Goal: Information Seeking & Learning: Learn about a topic

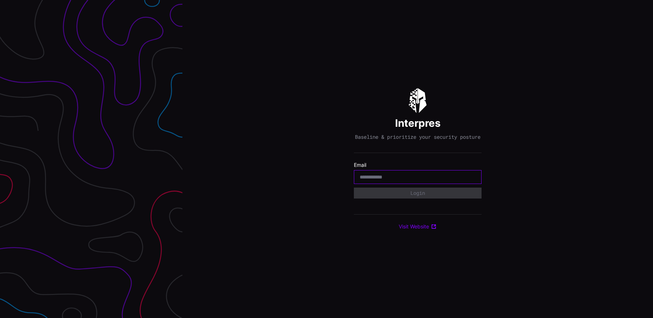
click at [373, 180] on input "email" at bounding box center [417, 177] width 116 height 7
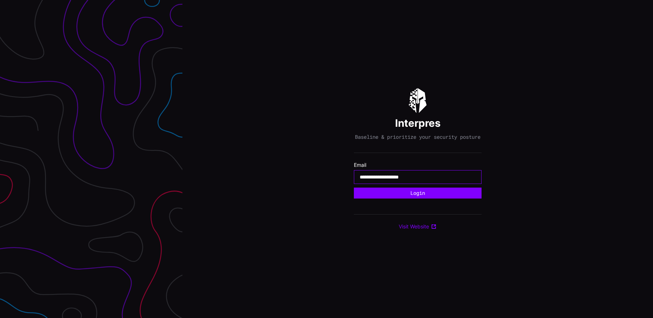
type input "**********"
click at [354, 188] on button "Login" at bounding box center [418, 193] width 128 height 11
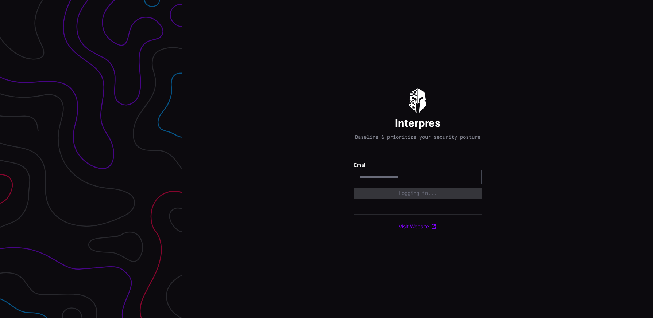
click at [447, 188] on form "**********" at bounding box center [418, 180] width 128 height 37
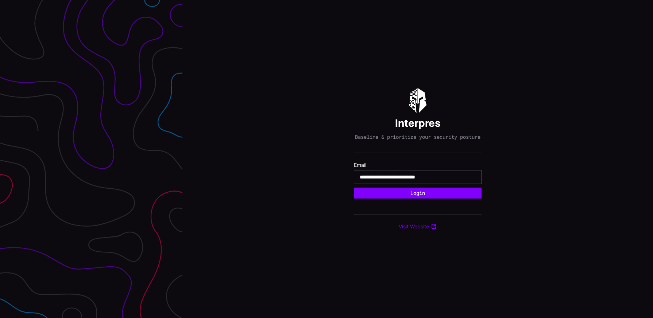
type input "**********"
click at [354, 188] on button "Login" at bounding box center [418, 193] width 128 height 11
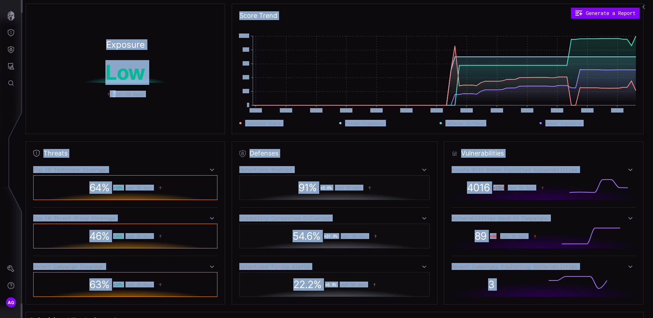
drag, startPoint x: 650, startPoint y: 312, endPoint x: 761, endPoint y: 353, distance: 117.8
click at [652, 318] on html "AG Exposure Low Last 30 days Score Trend Generate a Report [DATE] [DATE] [DATE]…" at bounding box center [326, 159] width 653 height 318
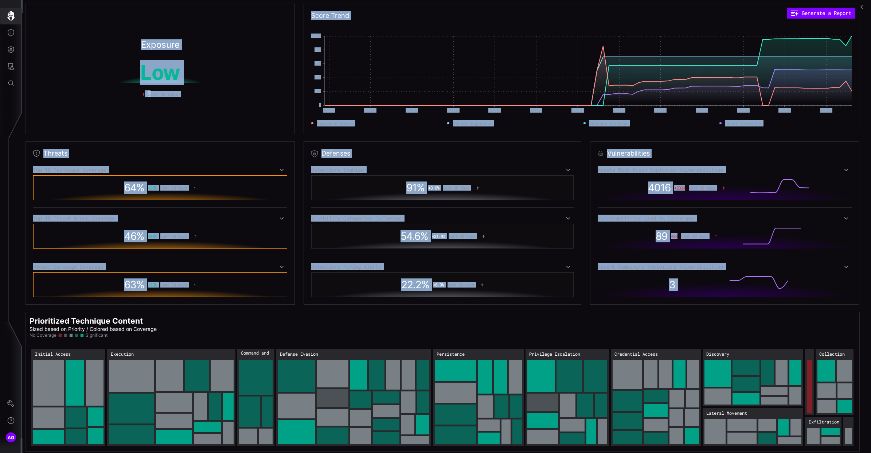
click at [11, 14] on icon "button" at bounding box center [10, 16] width 7 height 10
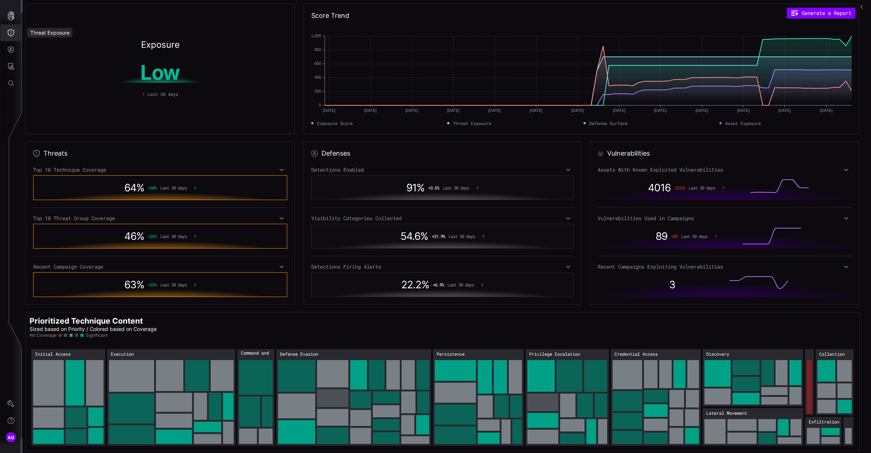
click at [12, 34] on icon "Threat Exposure" at bounding box center [10, 32] width 7 height 7
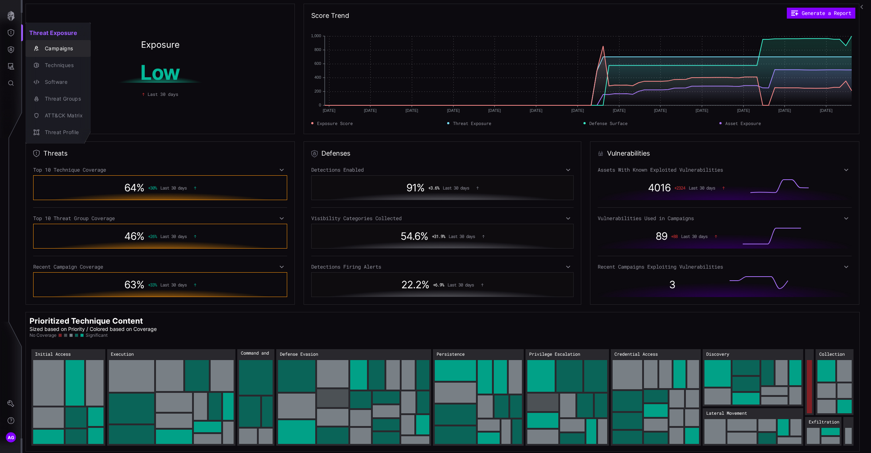
click at [55, 51] on div "Campaigns" at bounding box center [62, 48] width 42 height 9
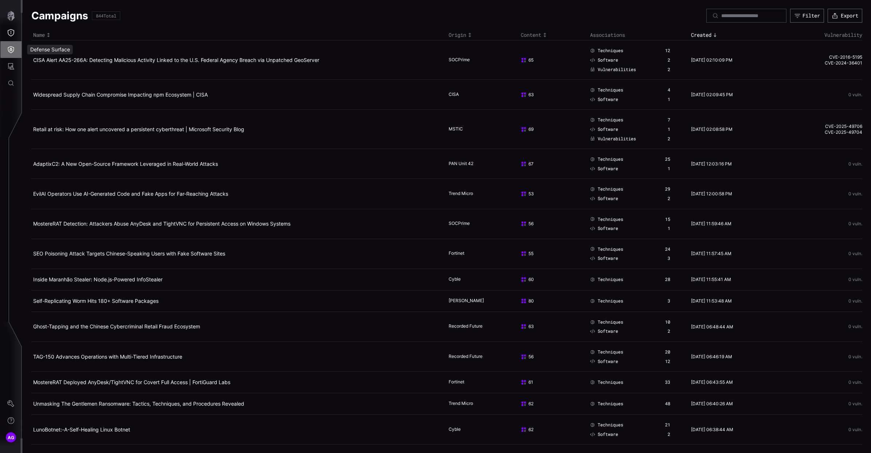
click at [12, 51] on icon "Defense Surface" at bounding box center [10, 49] width 7 height 7
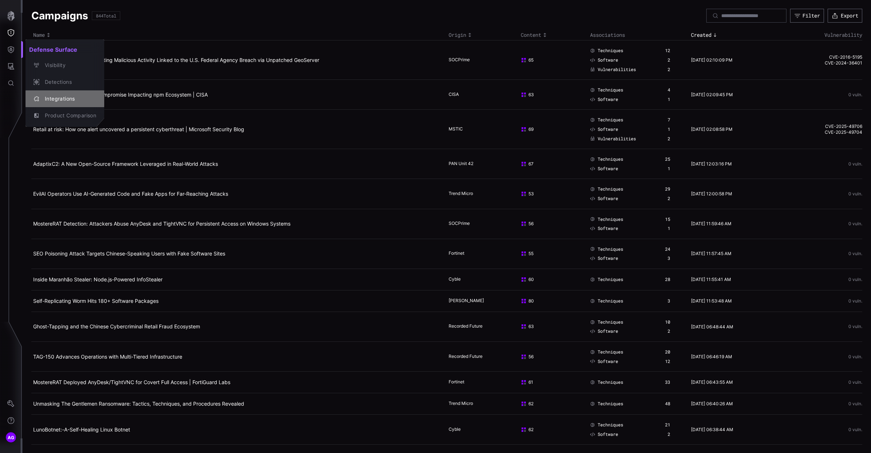
click at [58, 100] on div "Integrations" at bounding box center [68, 98] width 55 height 9
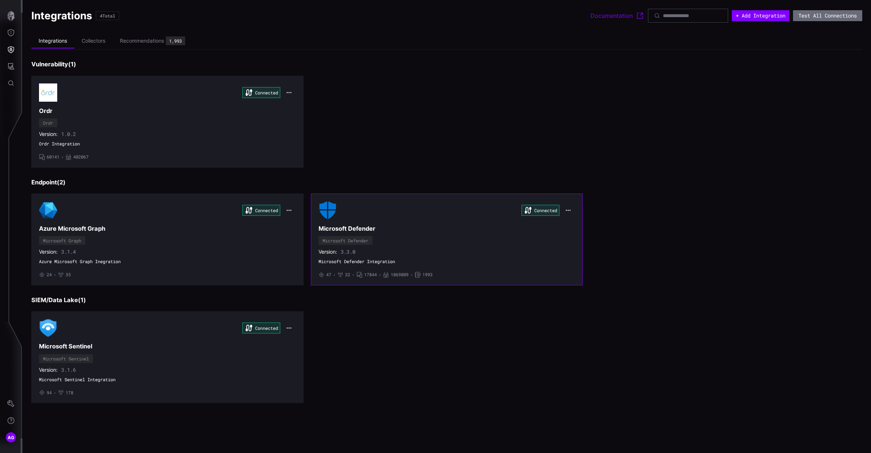
click at [355, 252] on span "3.3.0" at bounding box center [348, 252] width 15 height 7
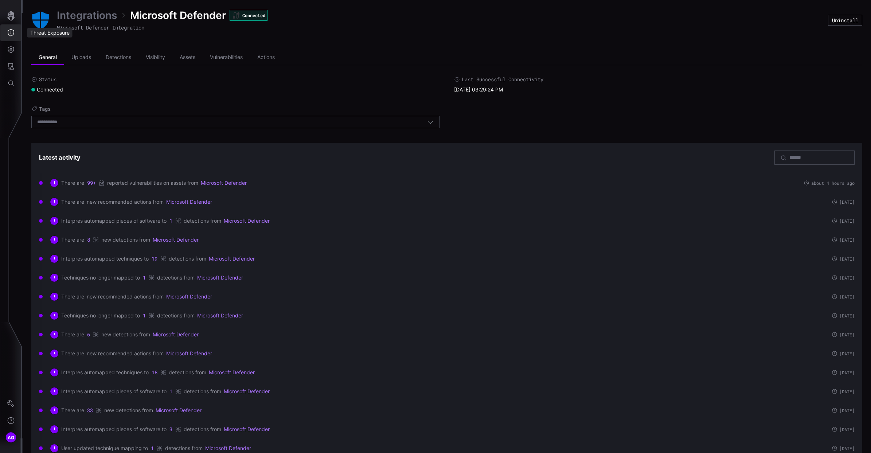
click at [15, 32] on button "Threat Exposure" at bounding box center [10, 32] width 21 height 17
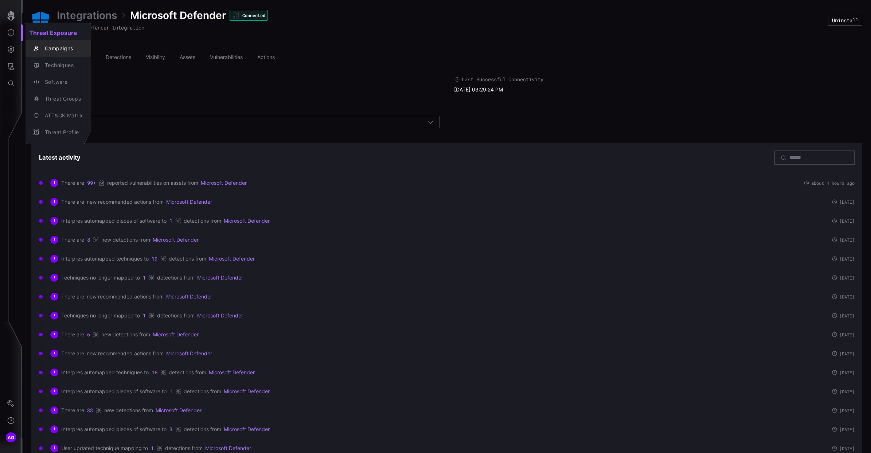
click at [59, 50] on div "Campaigns" at bounding box center [62, 48] width 42 height 9
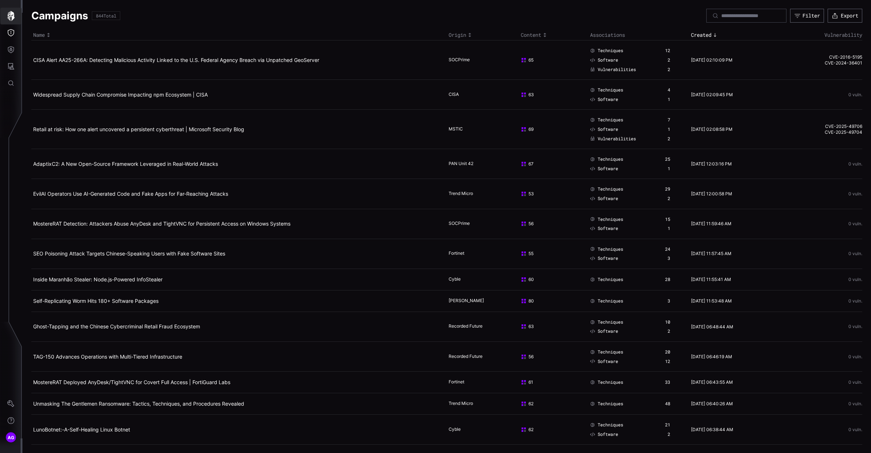
click at [6, 16] on icon "button" at bounding box center [11, 16] width 10 height 10
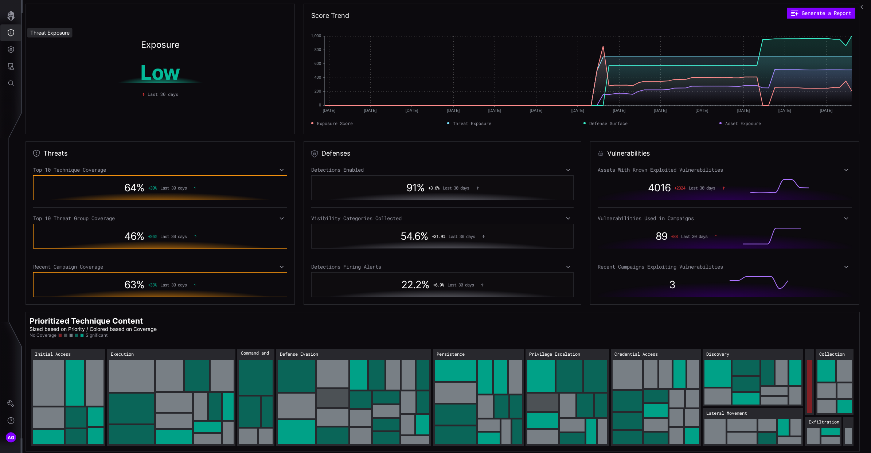
click at [7, 35] on icon "Threat Exposure" at bounding box center [10, 32] width 7 height 7
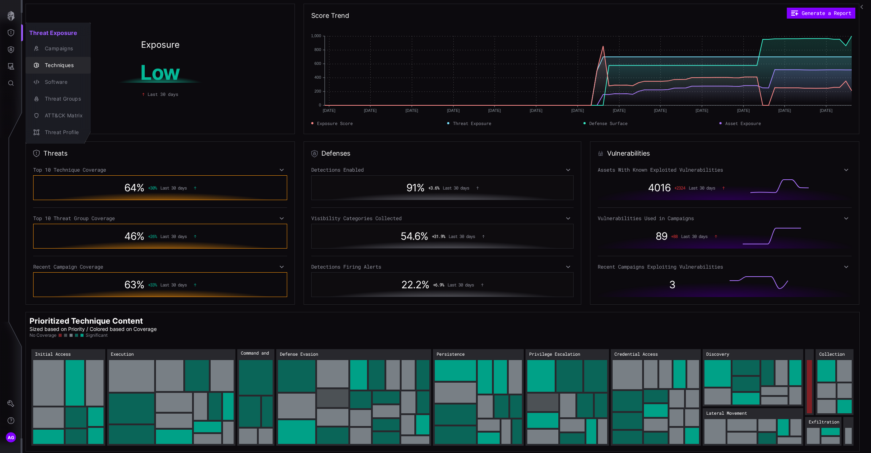
click at [59, 68] on div "Techniques" at bounding box center [62, 65] width 42 height 9
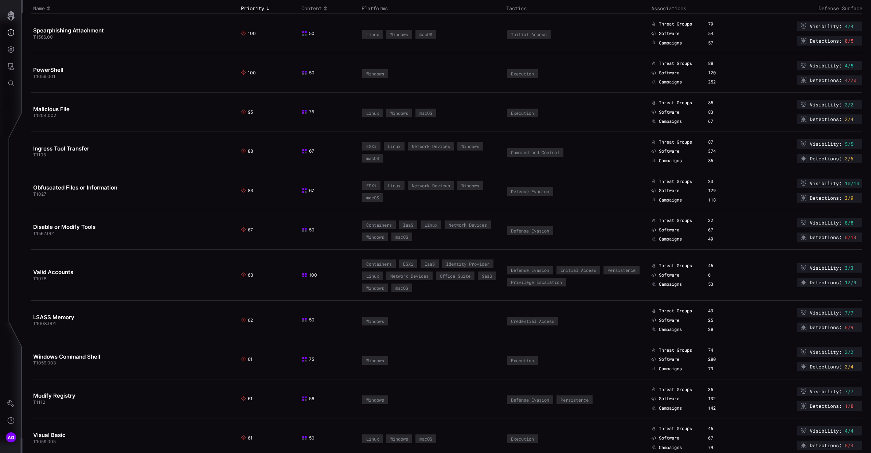
scroll to position [24, 0]
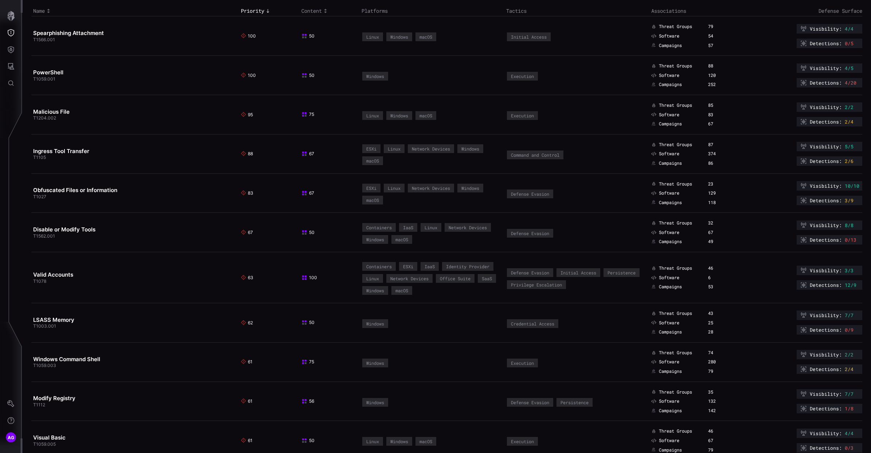
click at [652, 84] on span "Detections :" at bounding box center [826, 83] width 32 height 6
click at [652, 82] on icon at bounding box center [804, 82] width 7 height 7
click at [39, 71] on link "PowerShell" at bounding box center [48, 72] width 30 height 7
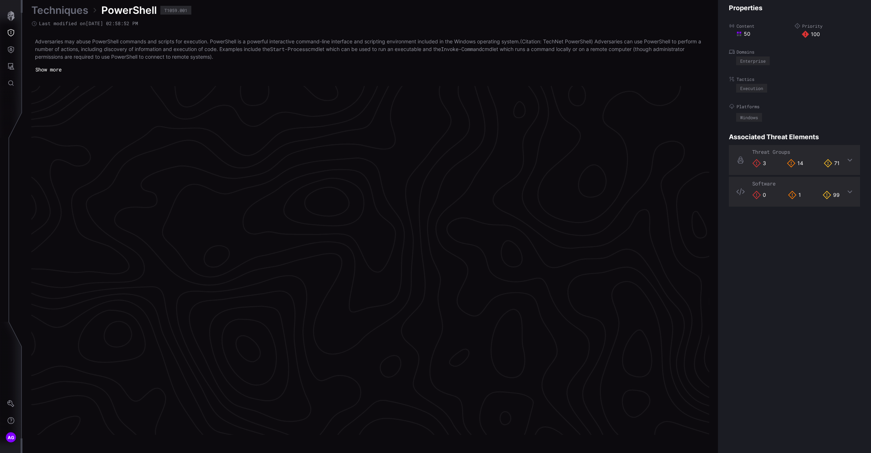
scroll to position [1466, 208]
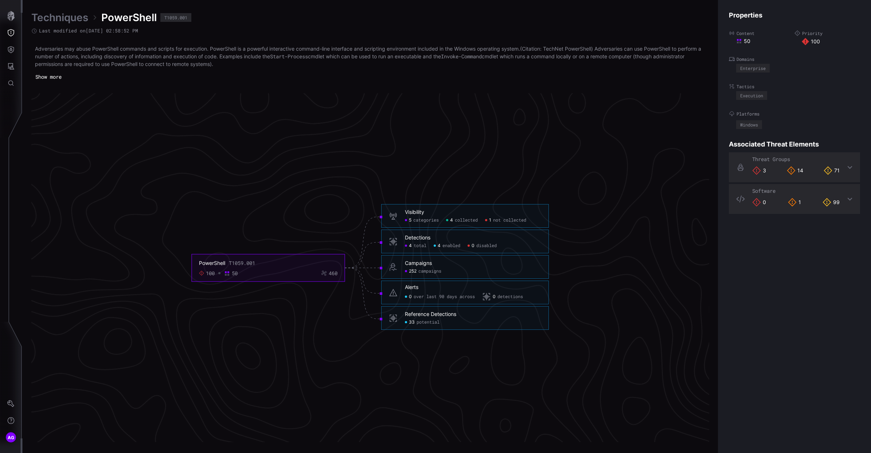
click at [447, 242] on div "Detections 4 total 4 enabled 0 disabled" at bounding box center [473, 242] width 136 height 14
click at [531, 243] on div "4 total 4 enabled 0 disabled" at bounding box center [473, 246] width 136 height 6
click at [424, 246] on span "total" at bounding box center [420, 246] width 13 height 6
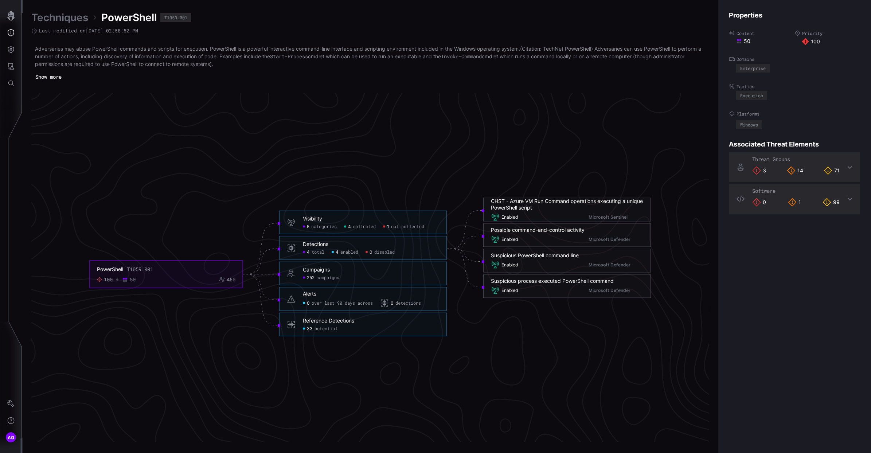
click at [318, 318] on span "potential" at bounding box center [326, 329] width 23 height 6
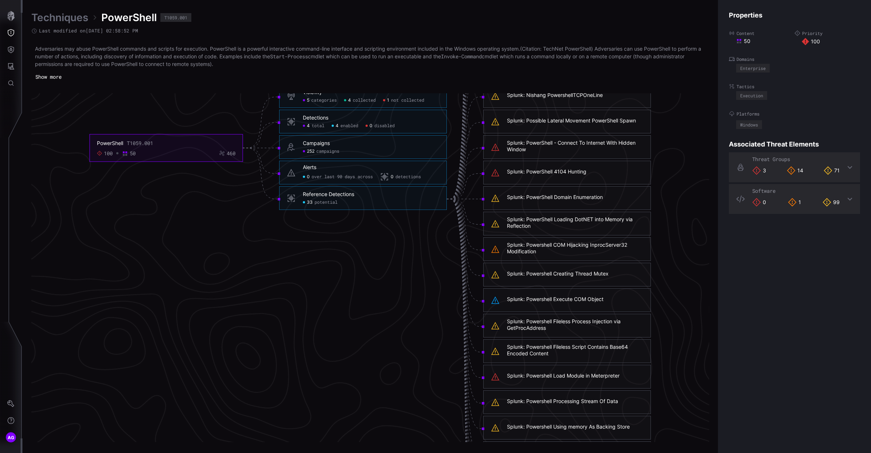
scroll to position [1537, 208]
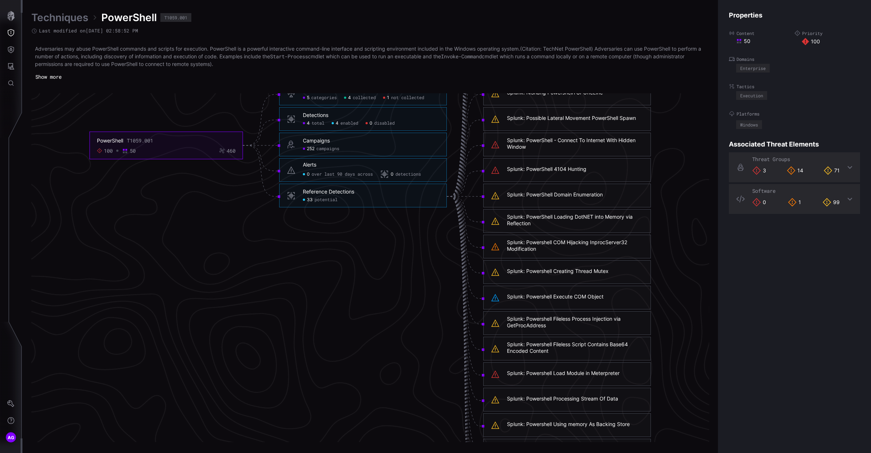
click at [545, 270] on div "Splunk: Powershell Creating Thread Mutex" at bounding box center [558, 271] width 102 height 7
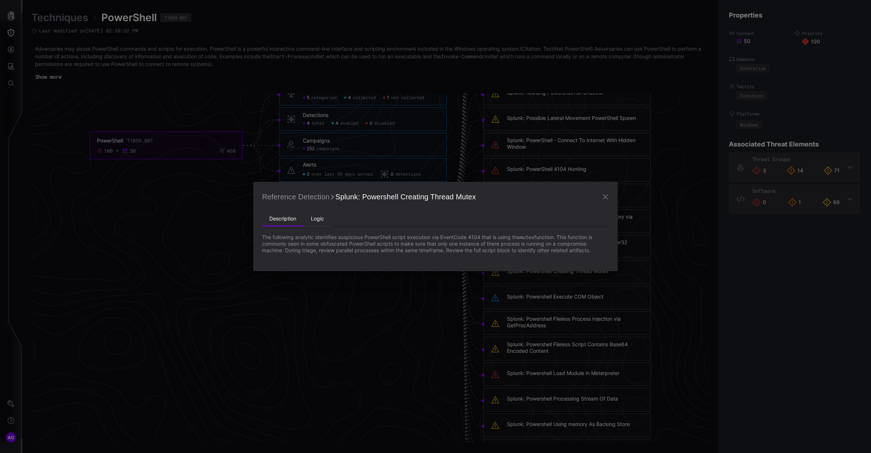
click at [318, 222] on li "Logic" at bounding box center [318, 219] width 28 height 15
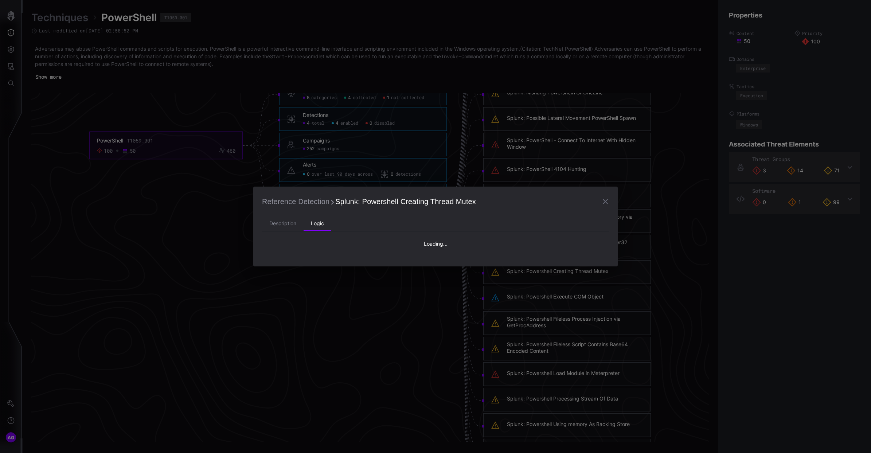
type textarea "**********"
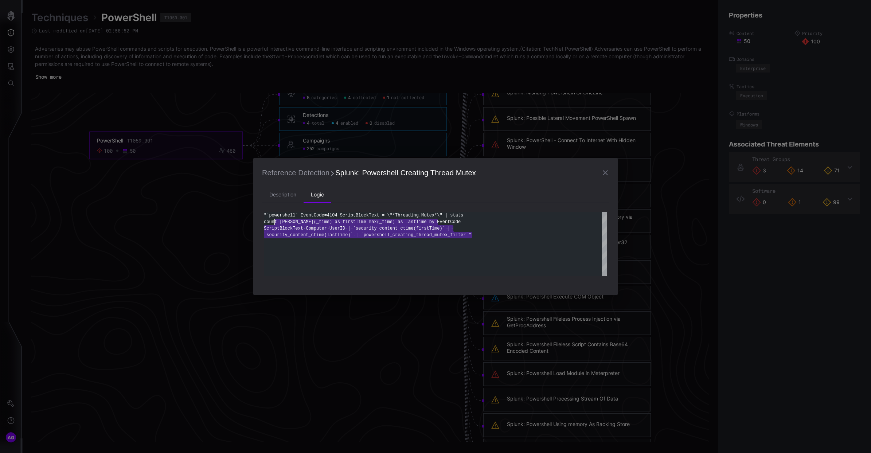
scroll to position [0, 0]
drag, startPoint x: 493, startPoint y: 238, endPoint x: 250, endPoint y: 211, distance: 244.6
click at [264, 212] on div ""`powershell` EventCode=4104 ScriptBlockText = \"* Threading.Mutex*\" | stats c…" at bounding box center [435, 244] width 343 height 64
click at [279, 195] on li "Description" at bounding box center [283, 195] width 42 height 15
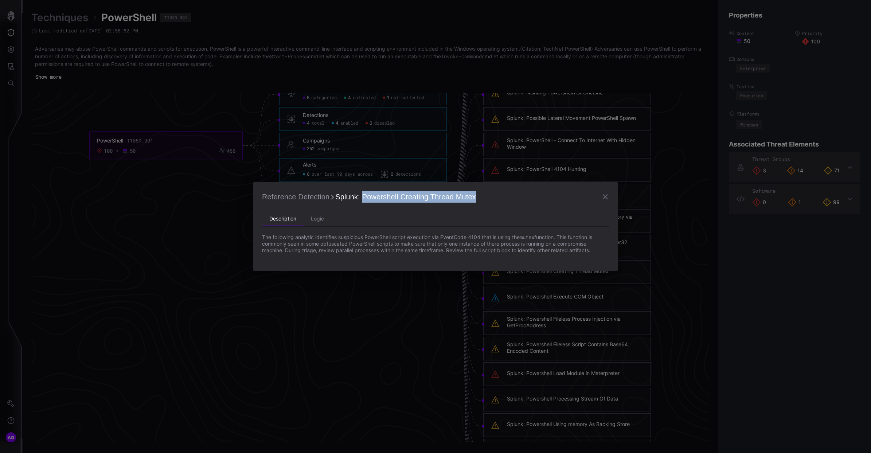
drag, startPoint x: 362, startPoint y: 197, endPoint x: 501, endPoint y: 197, distance: 138.2
click at [501, 197] on h2 "Reference Detection Splunk: Powershell Creating Thread Mutex" at bounding box center [435, 197] width 347 height 12
copy span "Powershell Creating Thread Mutex"
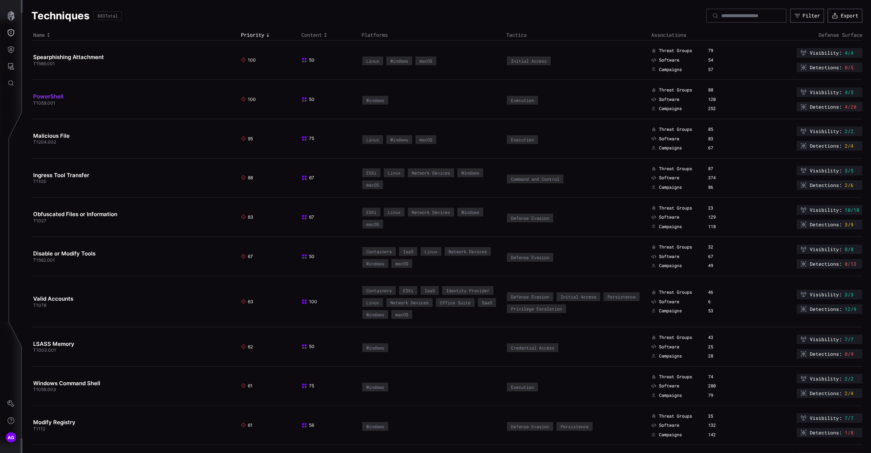
click at [47, 97] on link "PowerShell" at bounding box center [48, 96] width 30 height 7
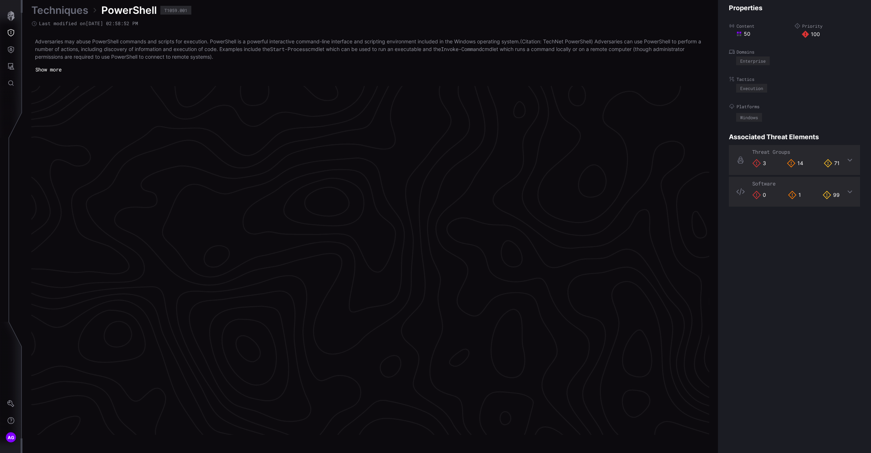
scroll to position [1466, 208]
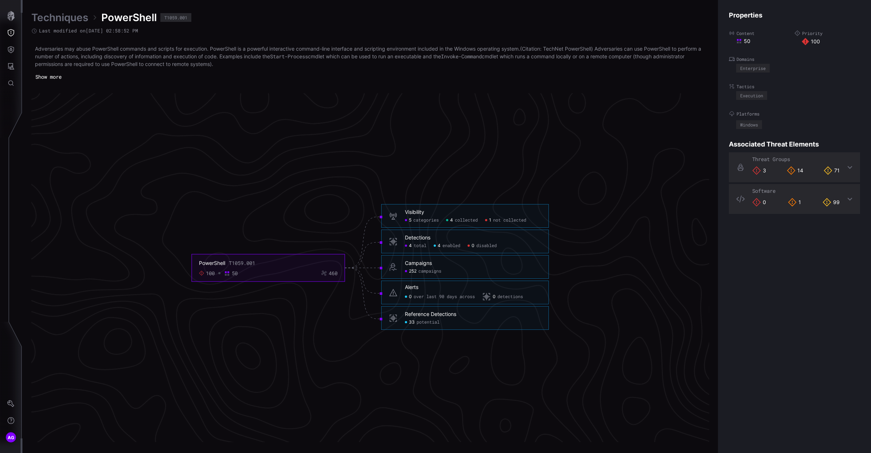
click at [420, 318] on div "Reference Detections 33 potential" at bounding box center [465, 318] width 168 height 24
click at [428, 316] on div "Reference Detections" at bounding box center [430, 314] width 51 height 7
click at [395, 318] on icon at bounding box center [393, 318] width 9 height 9
click at [429, 318] on span "potential" at bounding box center [428, 323] width 23 height 6
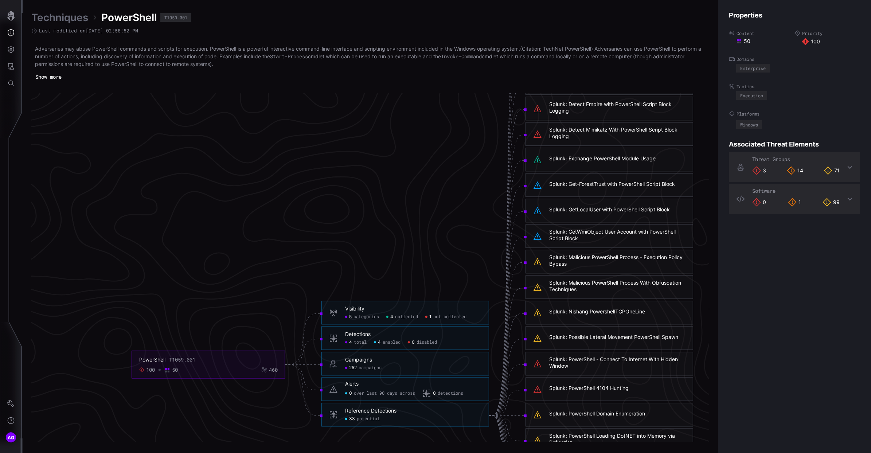
click at [429, 318] on icon "PowerShell T1059.001 100 50 460 Visibility 5 categories 4 collected 1 not colle…" at bounding box center [371, 268] width 1094 height 3281
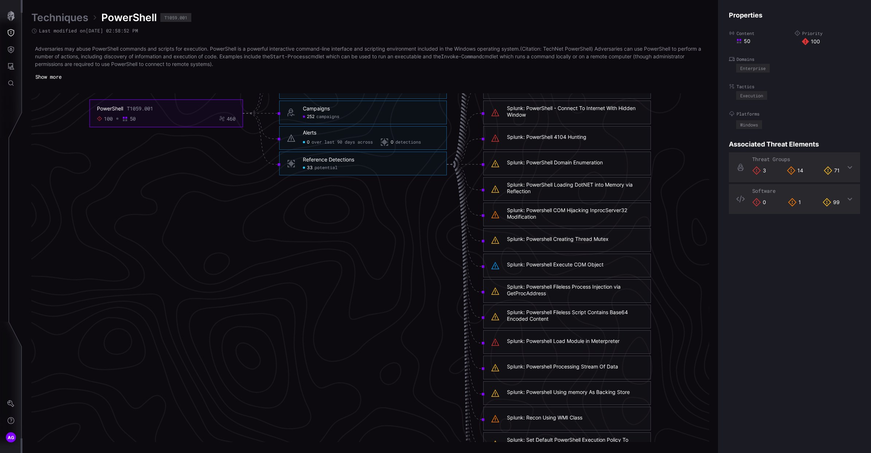
scroll to position [1531, 208]
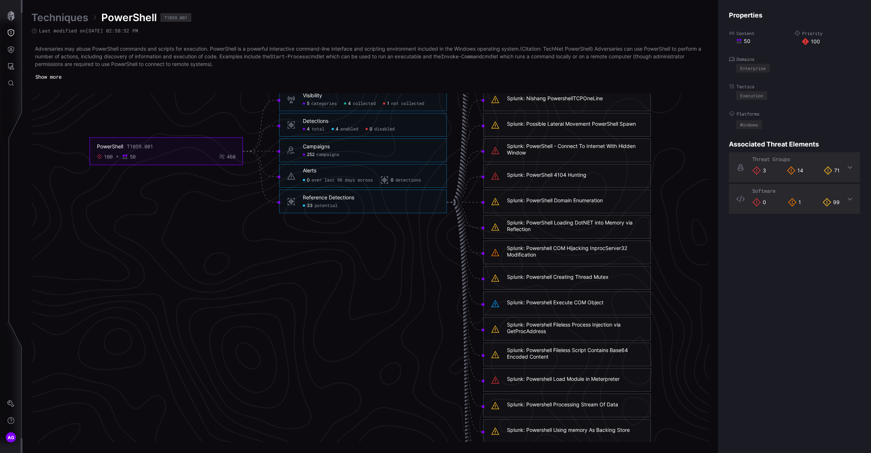
click at [542, 175] on div "Splunk: PowerShell 4104 Hunting" at bounding box center [546, 175] width 79 height 7
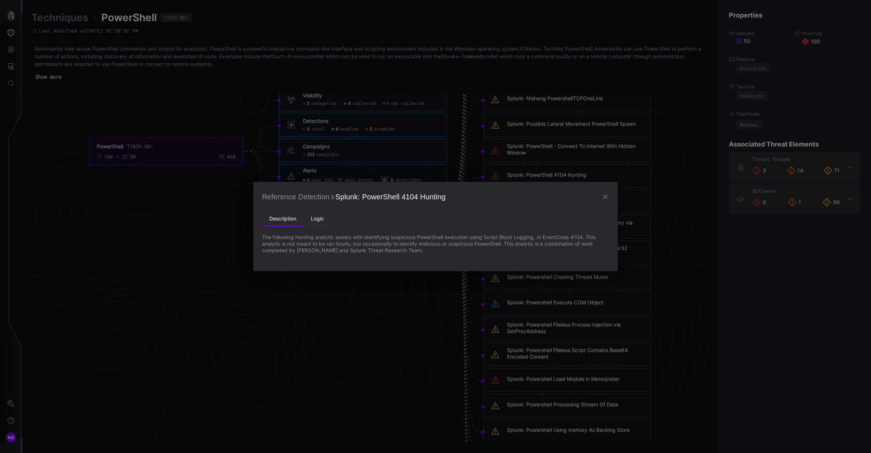
click at [319, 223] on li "Logic" at bounding box center [318, 219] width 28 height 15
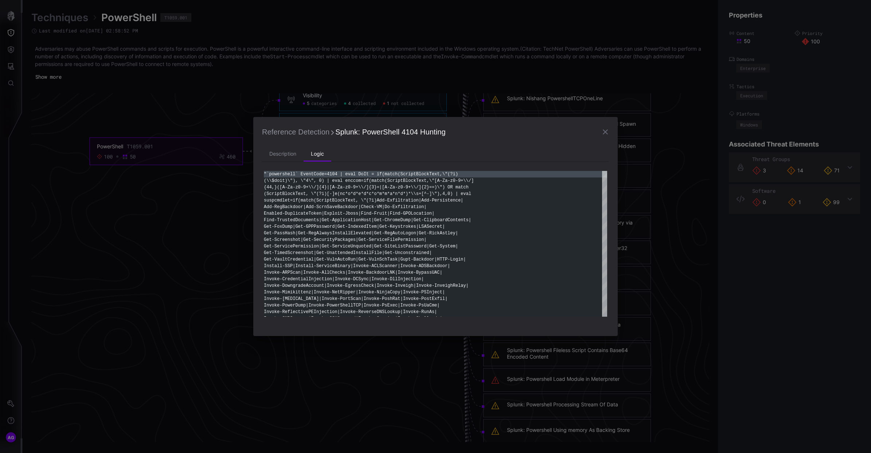
click at [600, 122] on div "Reference Detection Splunk: PowerShell 4104 Hunting Description Logic Invoke-Re…" at bounding box center [435, 226] width 365 height 219
click at [601, 126] on button "button" at bounding box center [605, 132] width 15 height 15
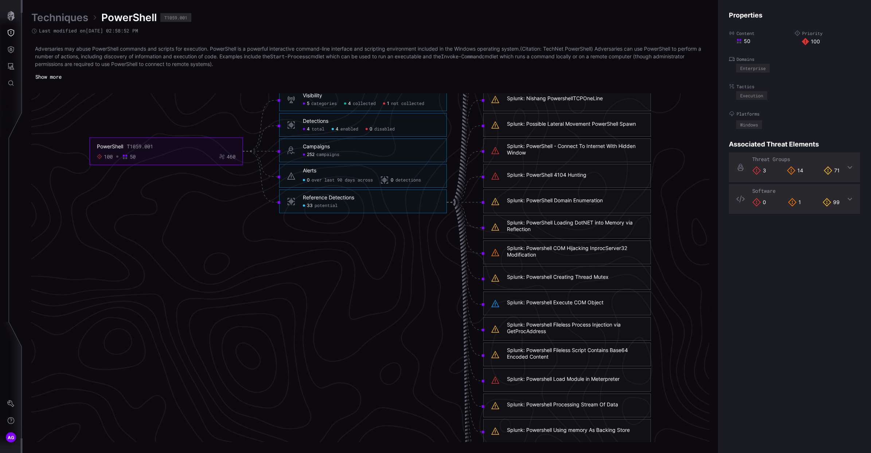
click at [652, 203] on div "99" at bounding box center [831, 202] width 17 height 9
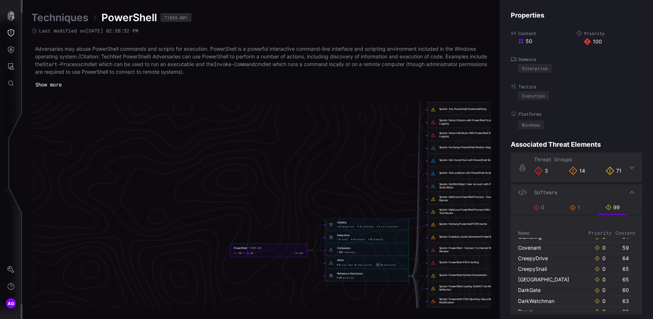
scroll to position [655, 0]
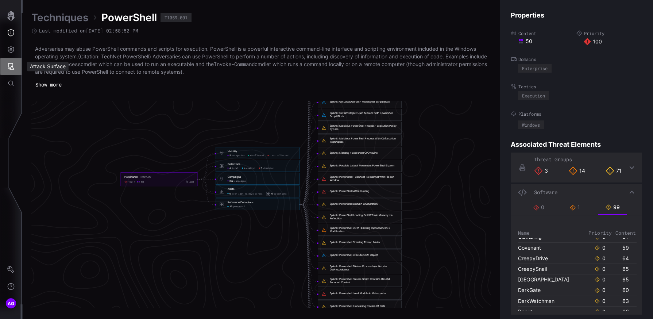
click at [14, 69] on icon "Attack Surface" at bounding box center [11, 66] width 7 height 7
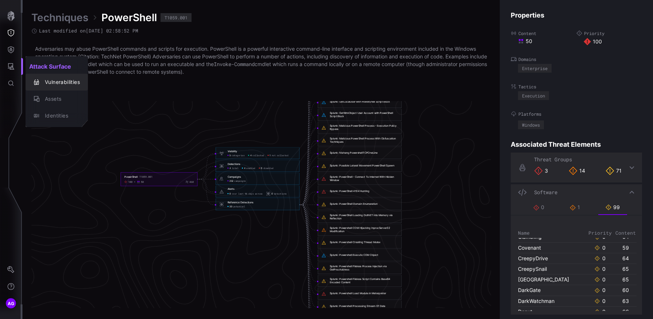
click at [64, 85] on div "Vulnerabilities" at bounding box center [60, 82] width 39 height 9
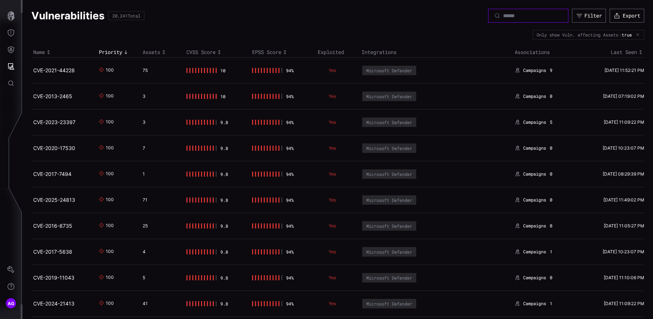
click at [503, 17] on input at bounding box center [528, 15] width 51 height 7
click at [503, 21] on div at bounding box center [528, 16] width 80 height 14
paste input "**********"
click at [584, 16] on div "Filter" at bounding box center [592, 15] width 17 height 7
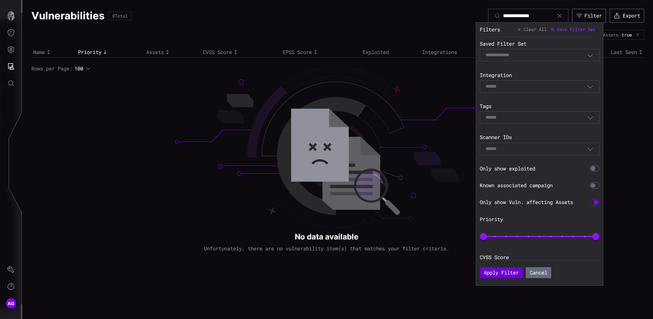
click at [496, 271] on button "Apply Filter" at bounding box center [500, 272] width 43 height 11
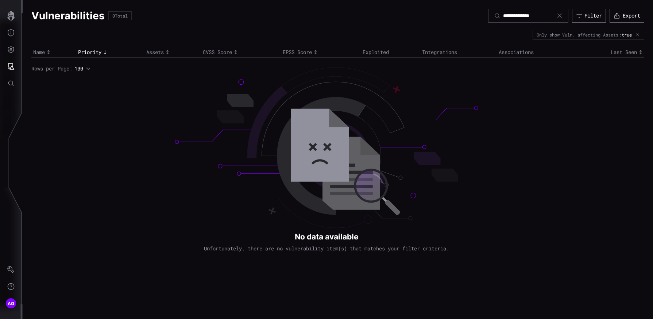
click at [502, 11] on div "**********" at bounding box center [528, 16] width 80 height 14
click at [505, 17] on input "**********" at bounding box center [528, 15] width 51 height 7
click at [525, 17] on input "**********" at bounding box center [528, 15] width 51 height 7
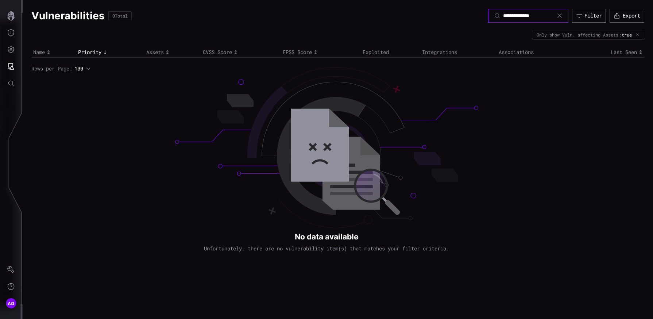
click at [525, 17] on input "**********" at bounding box center [528, 15] width 51 height 7
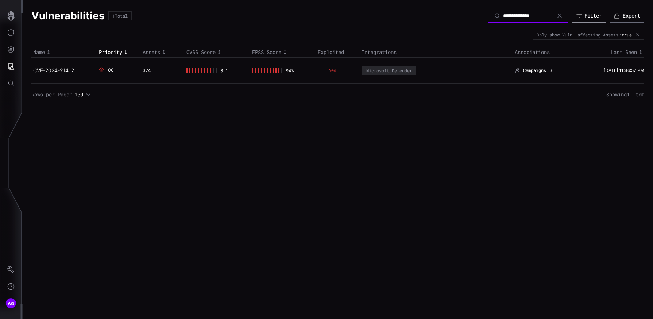
type input "**********"
click at [584, 14] on div "Filter" at bounding box center [592, 15] width 17 height 7
click at [65, 68] on link "CVE-2024-21412" at bounding box center [53, 70] width 41 height 6
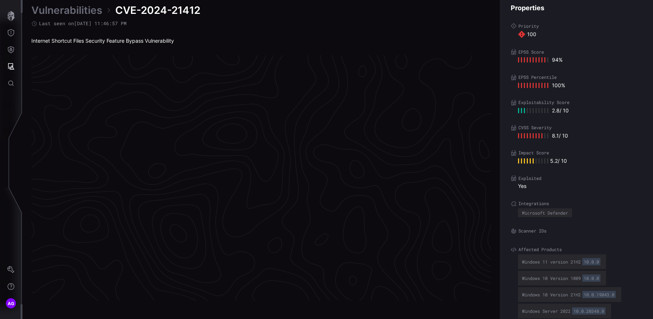
scroll to position [1518, 317]
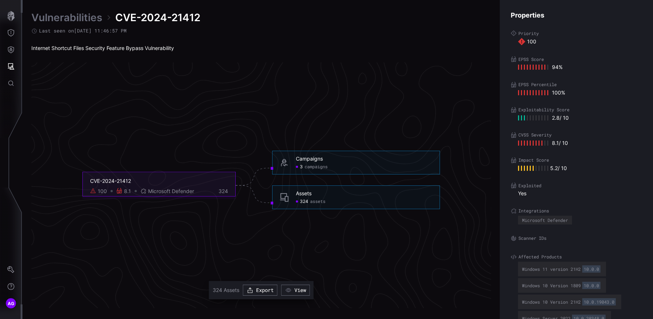
click at [310, 202] on span "assets" at bounding box center [317, 202] width 15 height 6
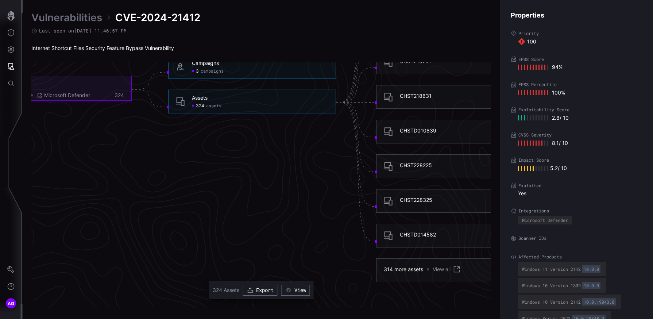
scroll to position [1606, 317]
click at [400, 272] on div "314 more assets View all" at bounding box center [421, 267] width 77 height 9
click at [439, 268] on link "View all" at bounding box center [446, 267] width 28 height 9
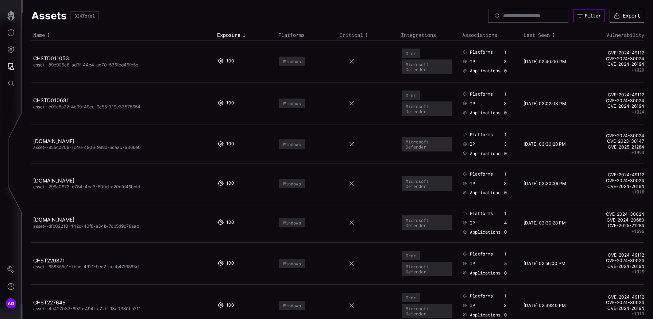
click at [588, 13] on div "Filter" at bounding box center [592, 16] width 16 height 6
click at [414, 22] on div "Assets 324 Total Filter Export" at bounding box center [337, 16] width 612 height 14
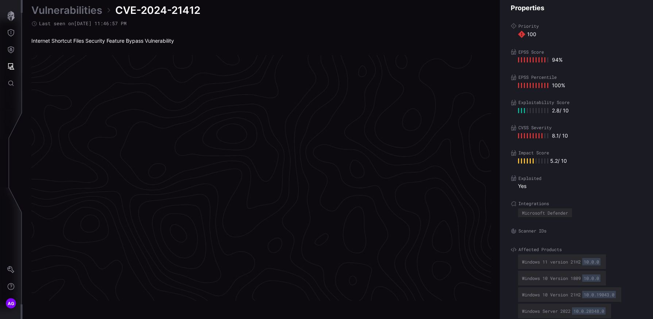
scroll to position [1518, 317]
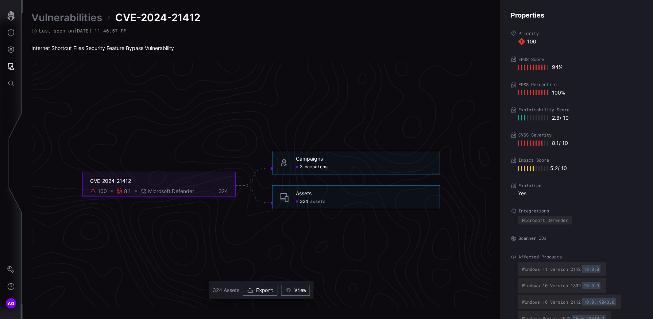
click at [309, 169] on span "campaigns" at bounding box center [315, 167] width 23 height 6
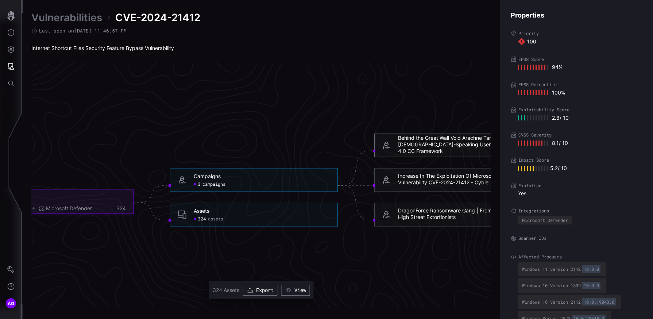
click at [410, 146] on div "Behind the Great Wall Void Arachne Targets [DEMOGRAPHIC_DATA]-Speaking Users Wi…" at bounding box center [466, 145] width 136 height 20
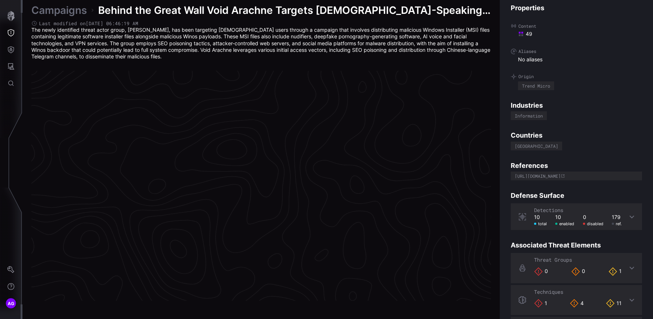
scroll to position [1526, 317]
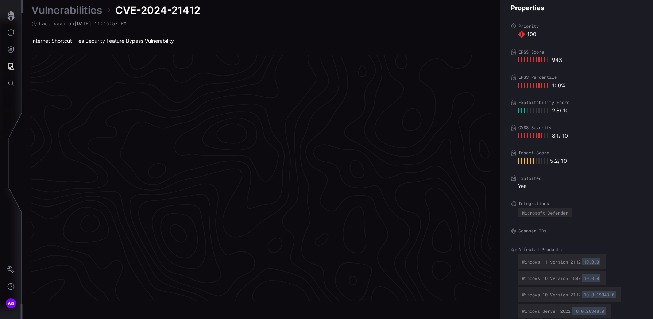
scroll to position [1518, 317]
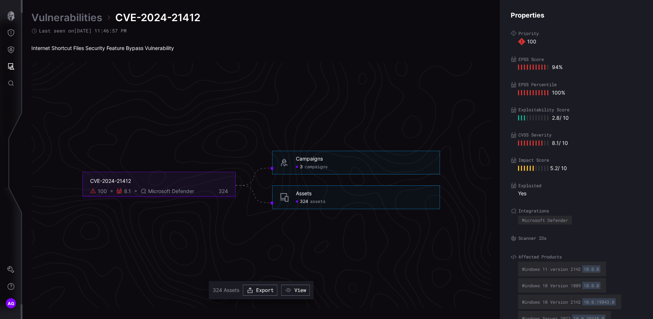
click at [170, 192] on span "Microsoft Defender" at bounding box center [171, 191] width 46 height 7
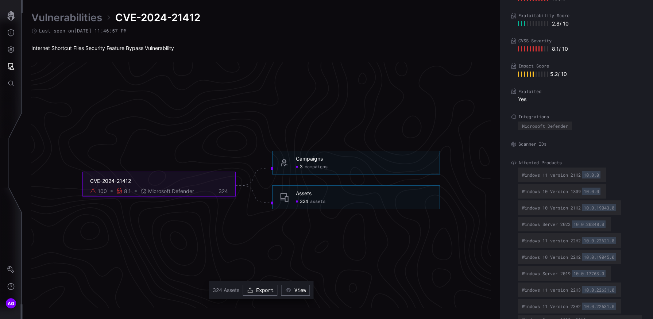
scroll to position [86, 0]
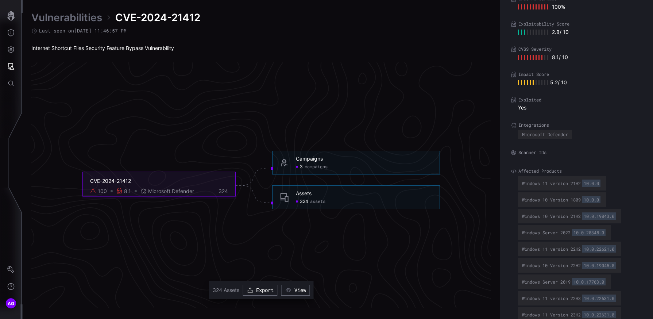
click at [305, 164] on span "campaigns" at bounding box center [315, 167] width 23 height 6
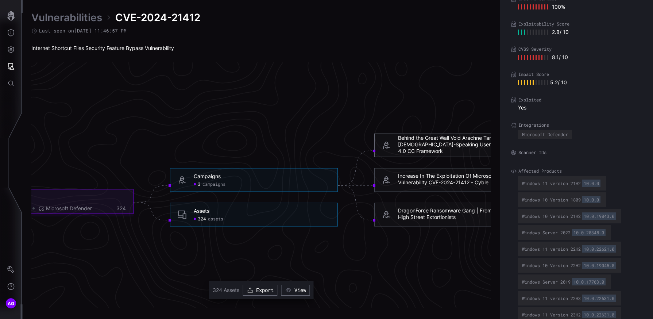
click at [408, 151] on div "Behind the Great Wall Void Arachne Targets [DEMOGRAPHIC_DATA]-Speaking Users Wi…" at bounding box center [466, 145] width 136 height 20
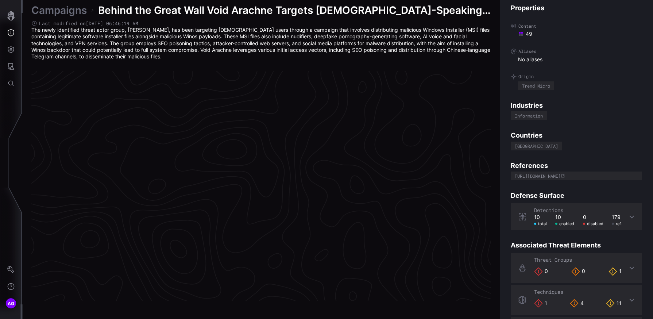
scroll to position [1526, 317]
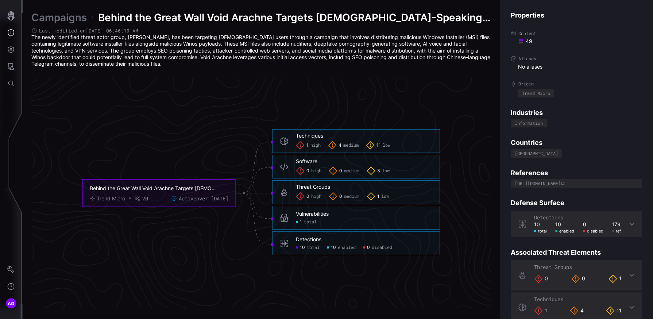
click at [302, 146] on icon at bounding box center [300, 145] width 9 height 9
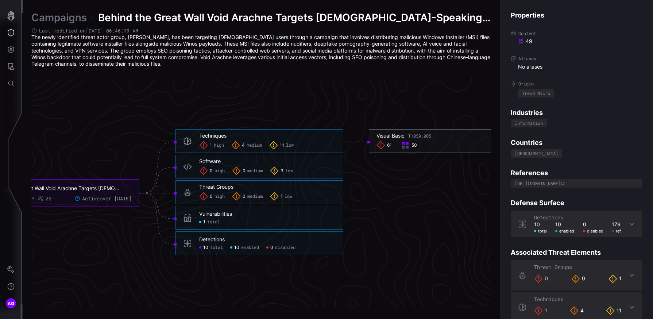
click at [379, 144] on icon at bounding box center [380, 145] width 9 height 9
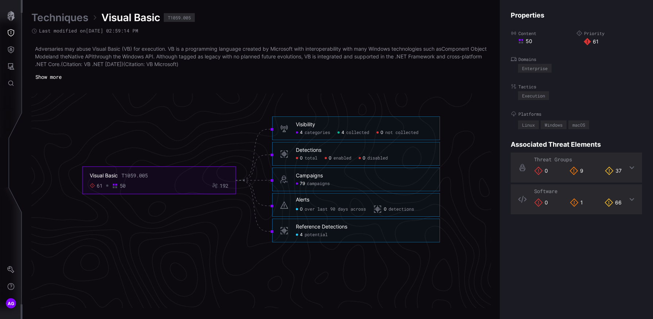
scroll to position [1549, 317]
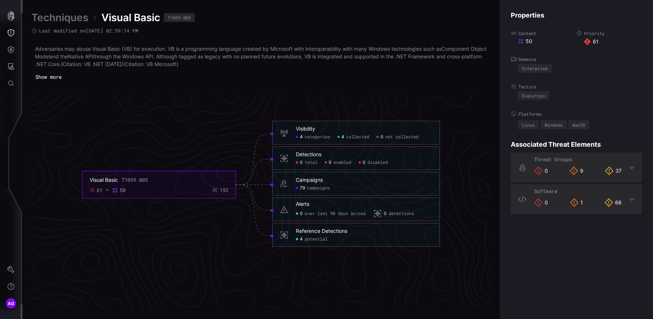
click at [418, 65] on p "Adversaries may abuse Visual Basic (VB) for execution. VB is a programming lang…" at bounding box center [261, 56] width 452 height 23
click at [111, 182] on div "Visual Basic" at bounding box center [104, 179] width 28 height 7
click at [15, 35] on button "Threat Exposure" at bounding box center [10, 32] width 21 height 17
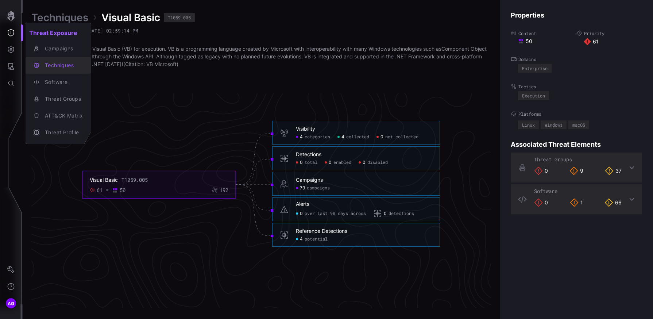
click at [66, 64] on div "Techniques" at bounding box center [62, 65] width 42 height 9
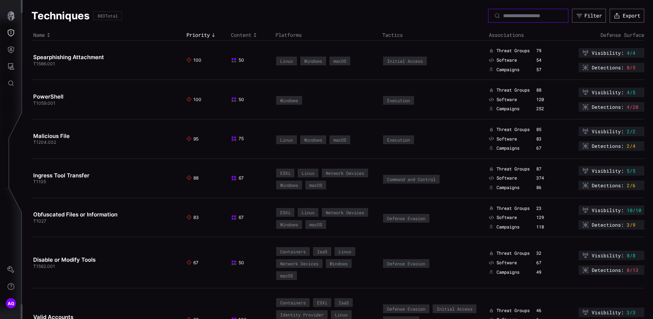
click at [503, 16] on input at bounding box center [528, 15] width 51 height 7
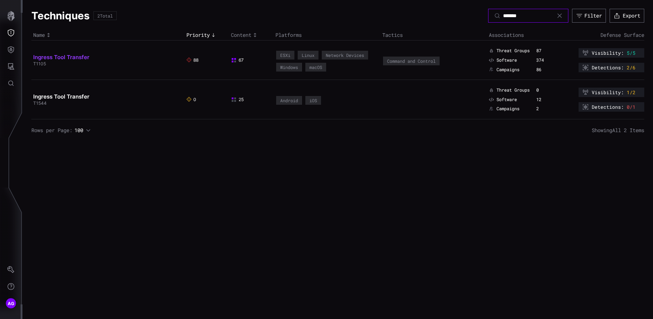
type input "*******"
click at [73, 58] on link "Ingress Tool Transfer" at bounding box center [61, 57] width 56 height 7
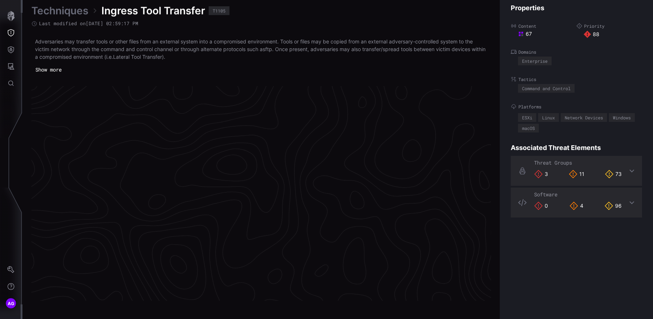
scroll to position [1533, 317]
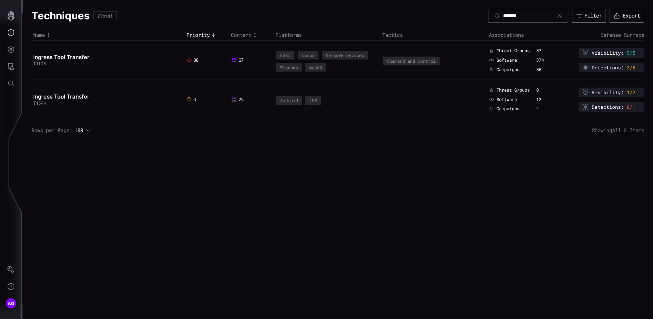
click at [585, 67] on icon at bounding box center [585, 67] width 5 height 5
click at [584, 69] on icon at bounding box center [585, 67] width 7 height 7
click at [585, 68] on icon at bounding box center [585, 67] width 5 height 5
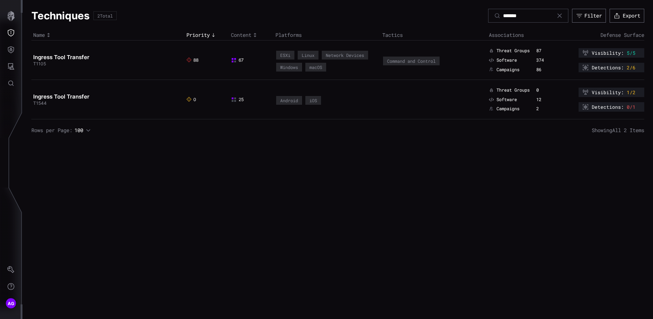
click at [585, 68] on icon at bounding box center [585, 67] width 5 height 5
click at [82, 57] on link "Ingress Tool Transfer" at bounding box center [61, 57] width 56 height 7
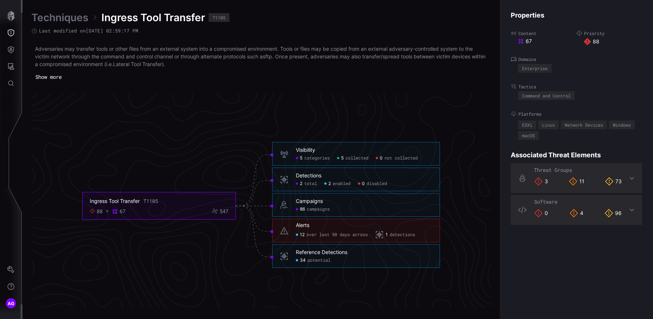
scroll to position [1459, 317]
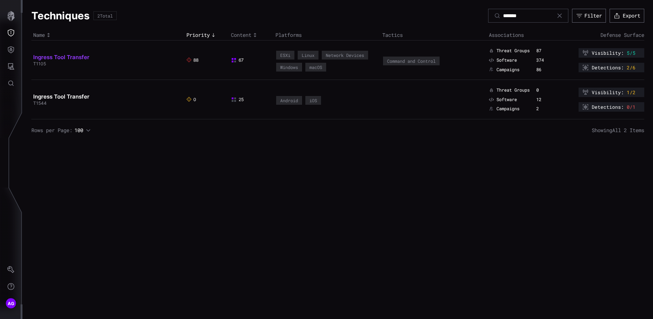
click at [72, 55] on link "Ingress Tool Transfer" at bounding box center [61, 57] width 56 height 7
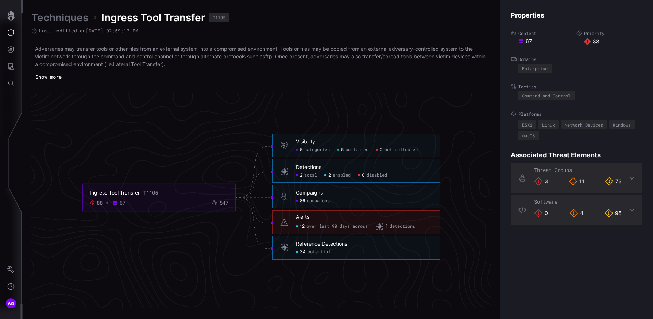
scroll to position [1537, 317]
click at [301, 196] on div "Campaigns 86 campaigns" at bounding box center [364, 196] width 136 height 14
click at [308, 227] on span "over last 90 days across" at bounding box center [336, 226] width 61 height 6
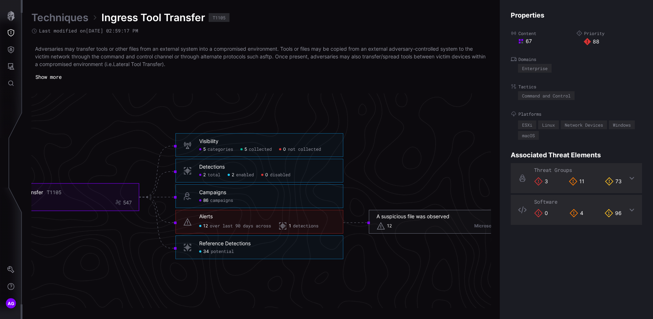
click at [390, 224] on span "12" at bounding box center [389, 226] width 5 height 6
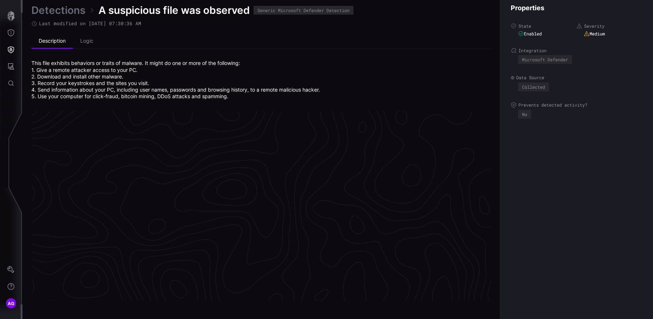
scroll to position [1546, 317]
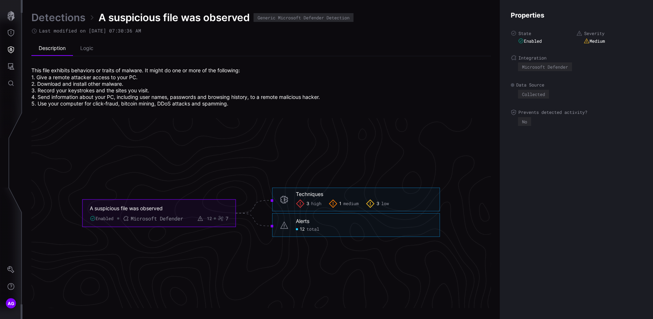
click at [304, 202] on div "3 high" at bounding box center [309, 203] width 26 height 9
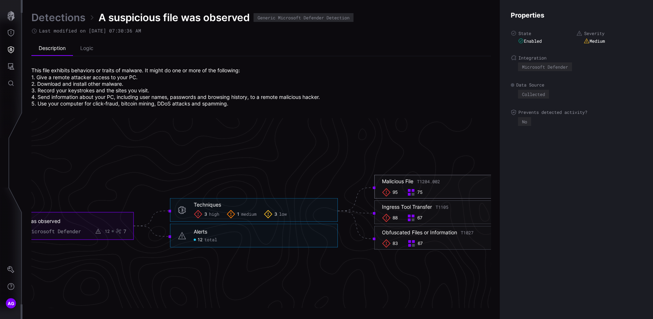
click at [387, 190] on icon at bounding box center [386, 192] width 8 height 8
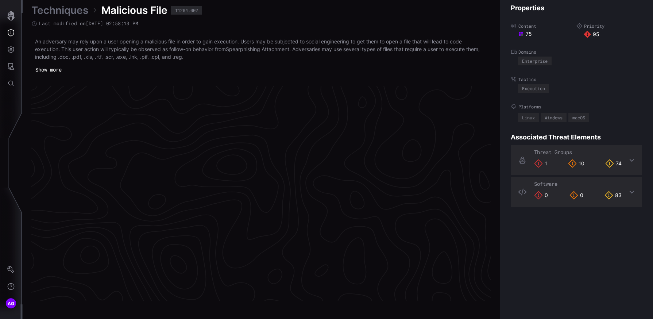
scroll to position [1533, 317]
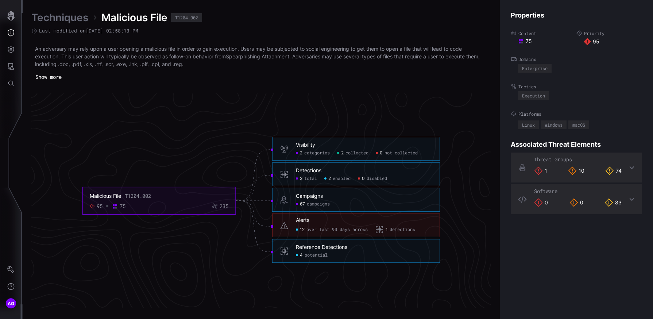
click at [398, 230] on span "detections" at bounding box center [402, 230] width 26 height 6
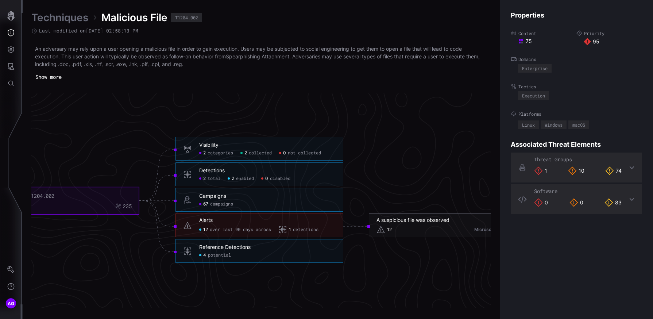
click at [480, 228] on div "Microsoft Defender" at bounding box center [501, 230] width 55 height 6
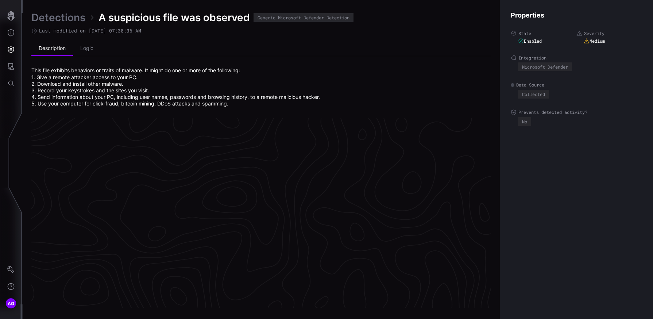
scroll to position [681, 317]
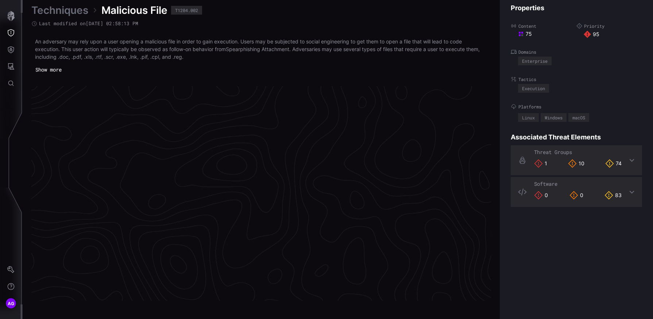
scroll to position [1533, 317]
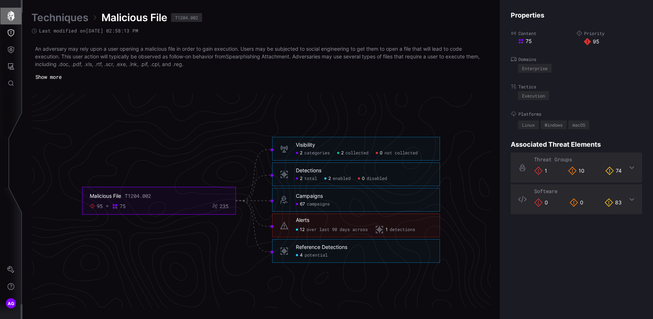
click at [15, 17] on icon "button" at bounding box center [11, 16] width 10 height 10
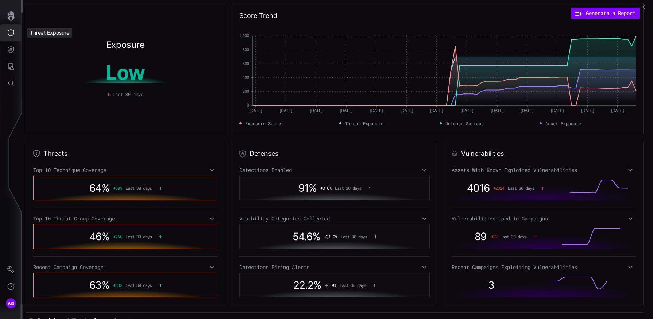
click at [15, 34] on button "Threat Exposure" at bounding box center [10, 32] width 21 height 17
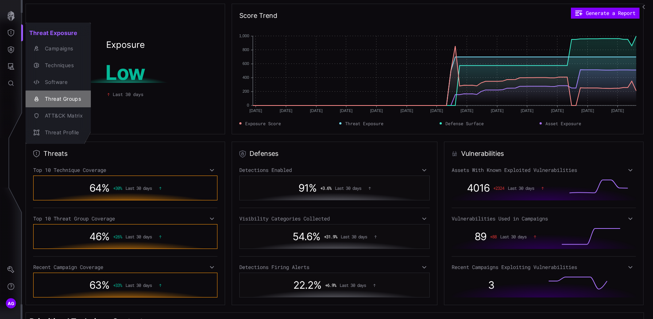
click at [70, 95] on div "Threat Groups" at bounding box center [62, 98] width 42 height 9
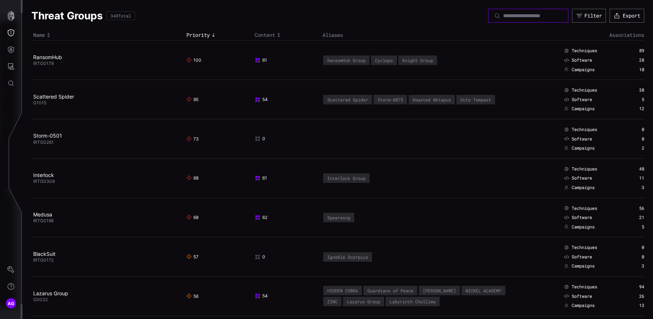
click at [503, 18] on input at bounding box center [528, 15] width 51 height 7
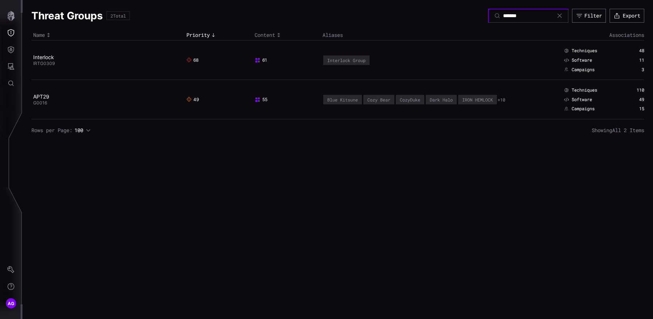
type input "*******"
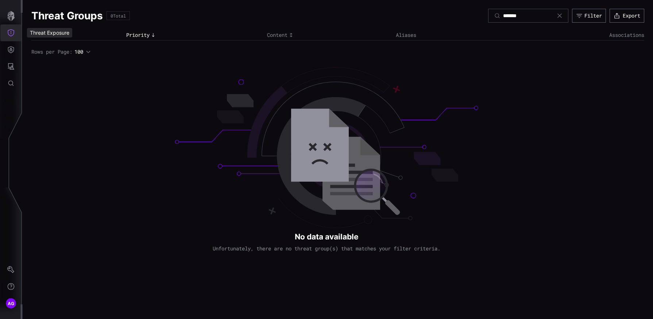
click at [11, 39] on button "Threat Exposure" at bounding box center [10, 32] width 21 height 17
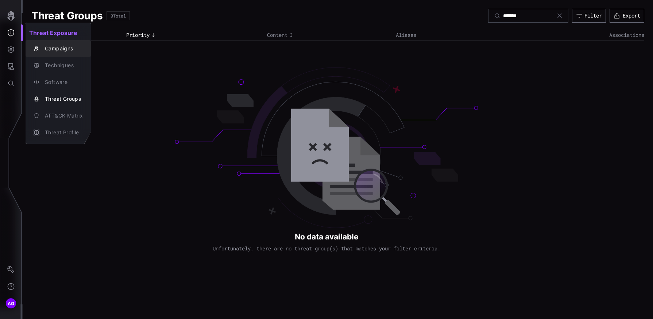
click at [58, 49] on div "Campaigns" at bounding box center [62, 48] width 42 height 9
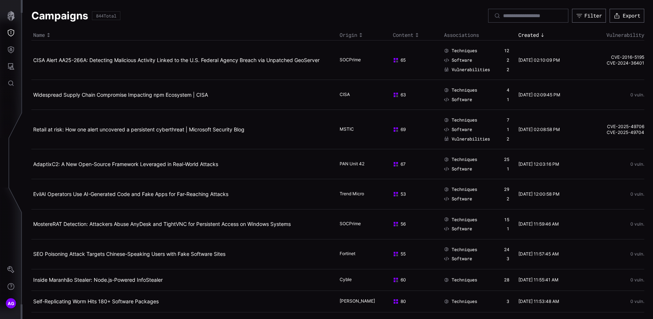
click at [498, 11] on div at bounding box center [528, 16] width 80 height 14
click at [503, 13] on input at bounding box center [528, 15] width 51 height 7
type input "**"
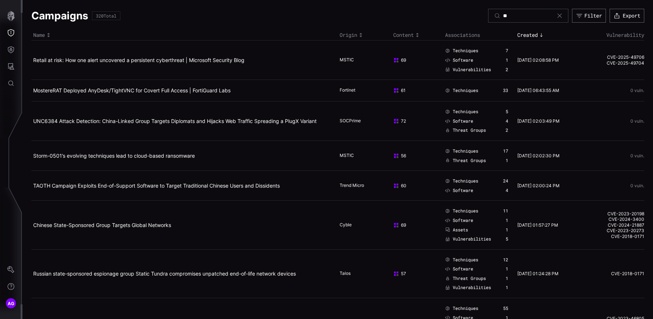
click at [513, 11] on div "**" at bounding box center [528, 16] width 80 height 14
click at [511, 16] on input "**" at bounding box center [528, 15] width 51 height 7
type input "***"
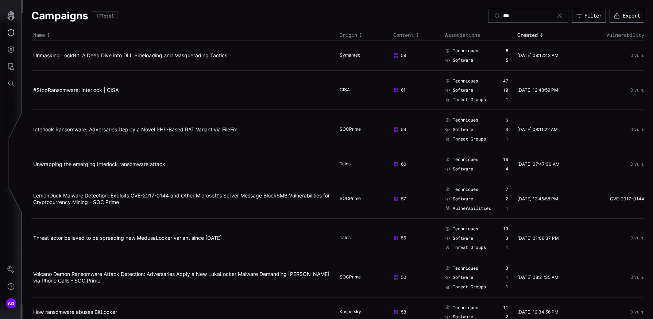
click at [523, 20] on div "***" at bounding box center [528, 16] width 80 height 14
click at [509, 12] on input "***" at bounding box center [528, 15] width 51 height 7
type input "****"
click at [524, 18] on input "****" at bounding box center [528, 15] width 51 height 7
type input "*****"
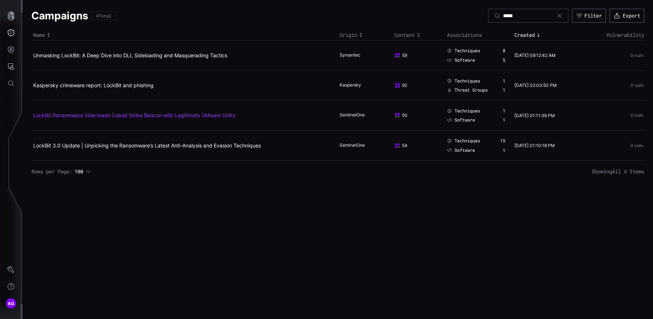
click at [140, 114] on link "LockBit Ransomware Side-loads Cobalt Strike Beacon with Legitimate VMware Utili…" at bounding box center [134, 115] width 202 height 6
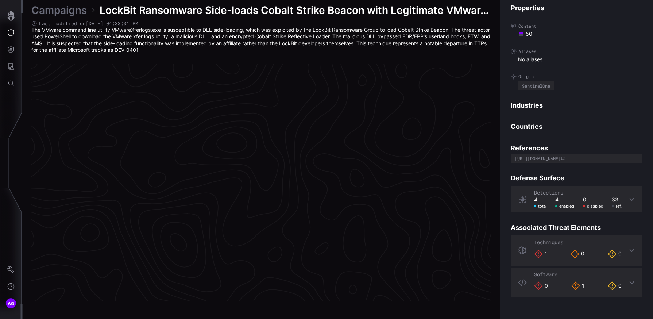
scroll to position [1522, 317]
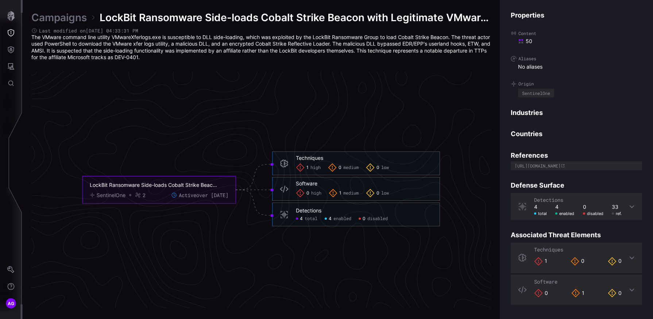
click at [308, 170] on div "1 high" at bounding box center [308, 167] width 25 height 9
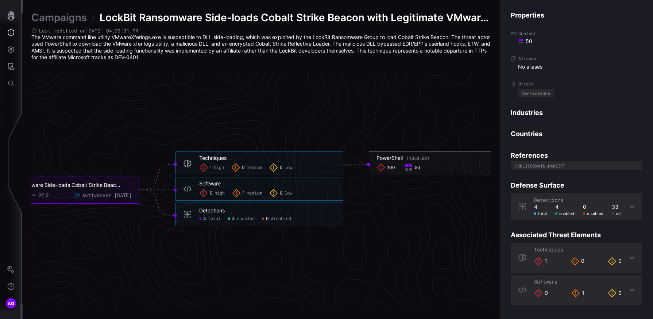
click at [383, 168] on icon at bounding box center [381, 167] width 8 height 8
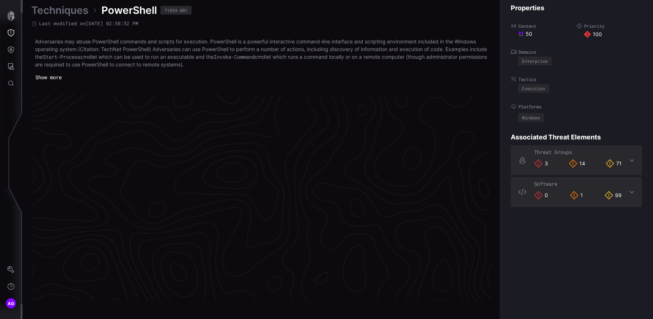
scroll to position [1537, 317]
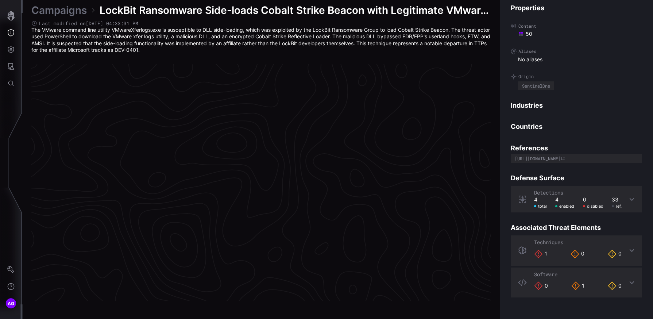
scroll to position [1522, 317]
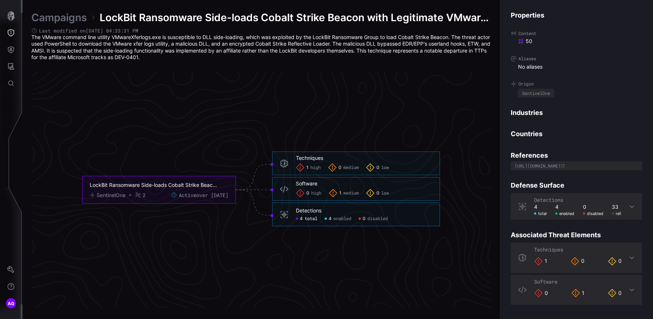
click at [306, 221] on span "total" at bounding box center [310, 218] width 13 height 6
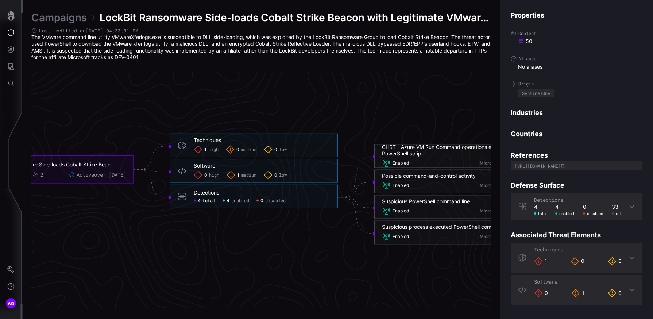
click at [212, 149] on span "high" at bounding box center [213, 150] width 10 height 6
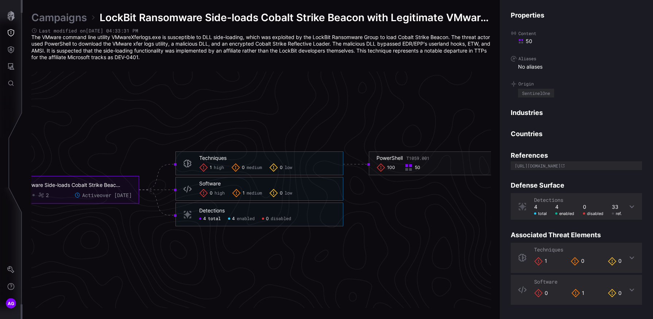
scroll to position [1522, 316]
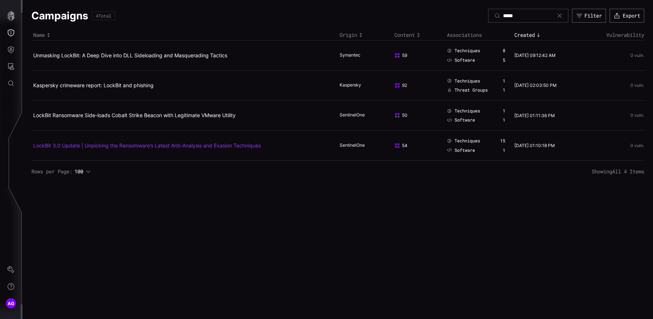
click at [121, 145] on link "LockBit 3.0 Update | Unpicking the Ransomware’s Latest Anti-Analysis and Evasio…" at bounding box center [146, 145] width 227 height 6
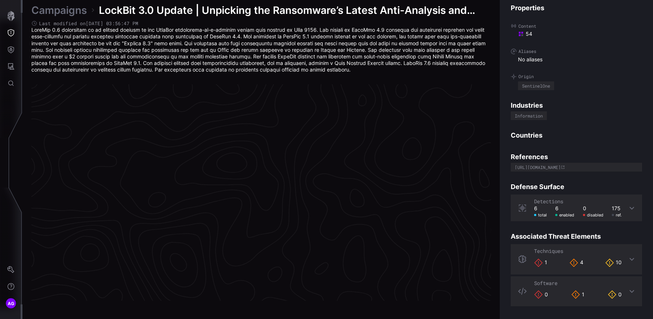
scroll to position [1532, 317]
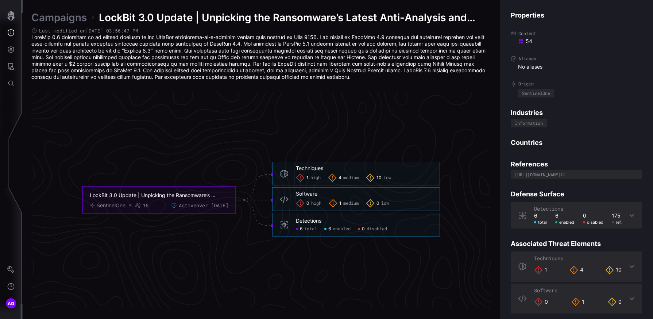
click at [383, 178] on div "10 low" at bounding box center [378, 177] width 25 height 9
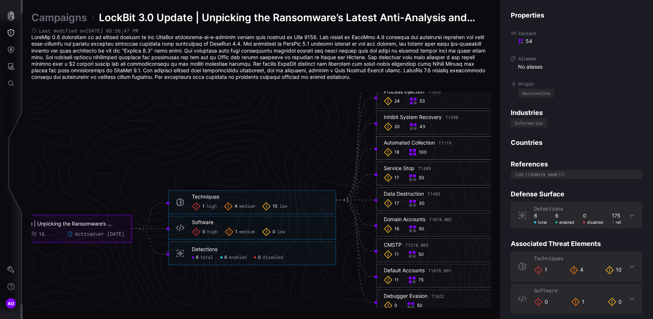
click at [389, 152] on icon at bounding box center [387, 152] width 9 height 9
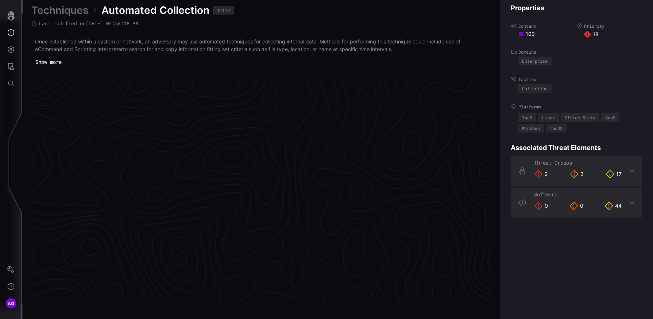
scroll to position [1529, 317]
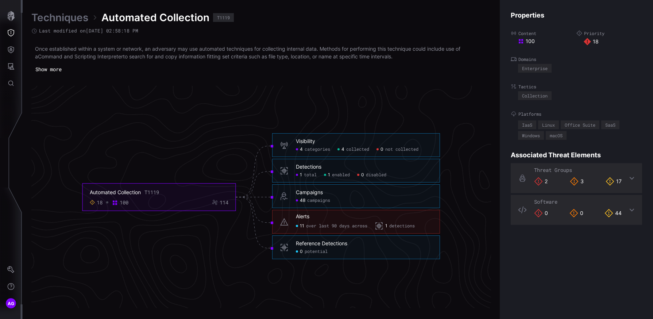
click at [307, 150] on span "categories" at bounding box center [317, 150] width 26 height 6
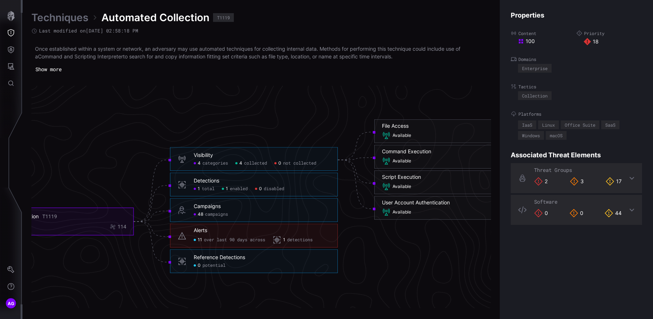
click at [205, 191] on span "total" at bounding box center [208, 189] width 13 height 6
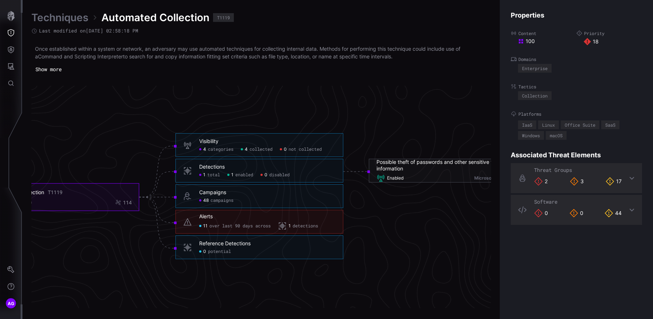
scroll to position [1575, 317]
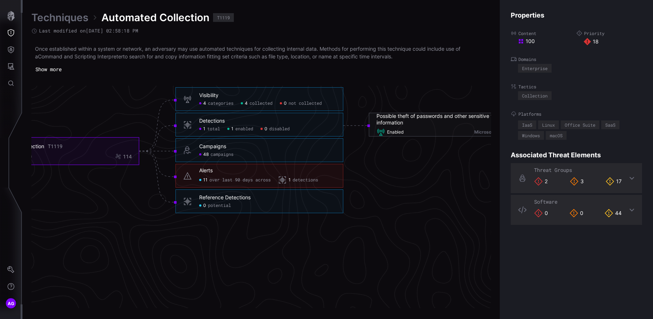
click at [213, 155] on span "campaigns" at bounding box center [221, 155] width 23 height 6
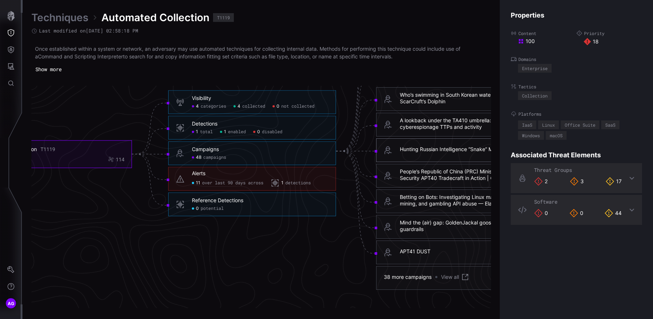
click at [410, 148] on div "Hunting Russian Intelligence “Snake” Malware" at bounding box center [454, 149] width 109 height 7
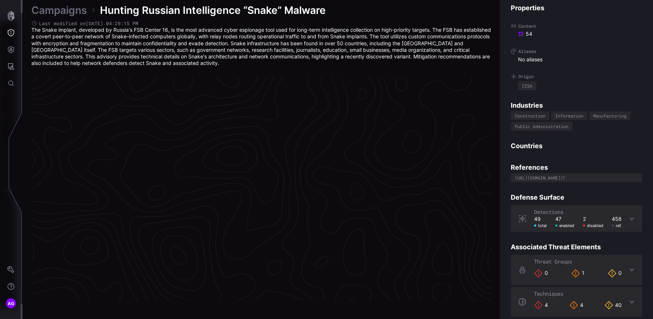
scroll to position [1529, 317]
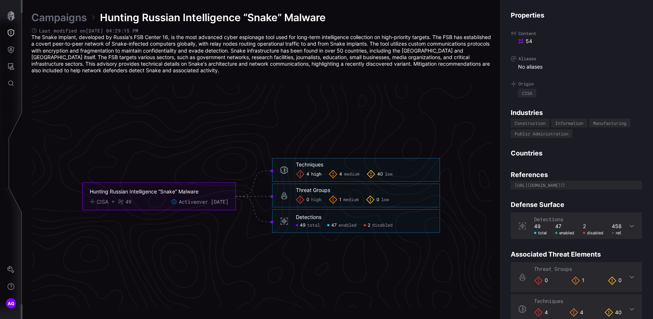
click at [315, 175] on span "high" at bounding box center [316, 174] width 10 height 6
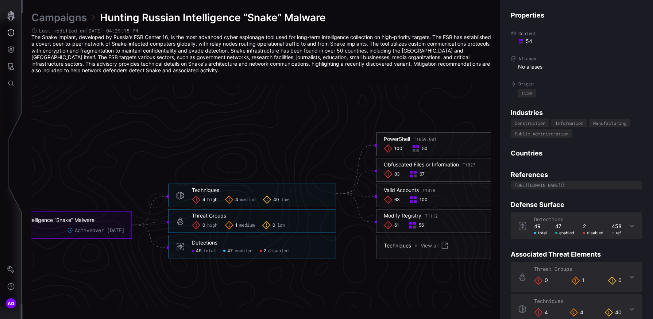
click at [395, 149] on span "100" at bounding box center [398, 149] width 8 height 6
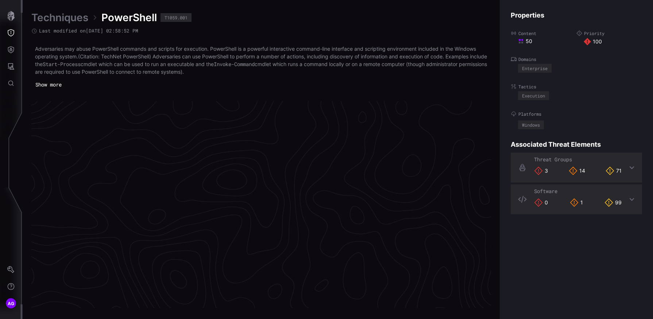
scroll to position [975, 317]
